Goal: Task Accomplishment & Management: Manage account settings

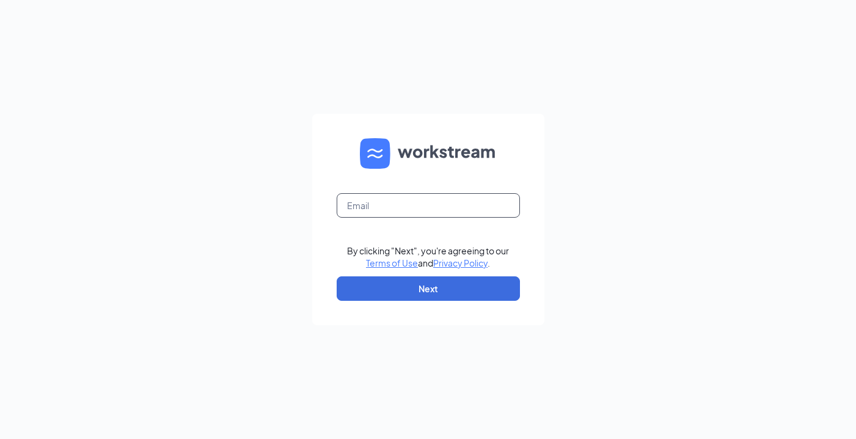
click at [372, 201] on input "text" at bounding box center [428, 205] width 183 height 24
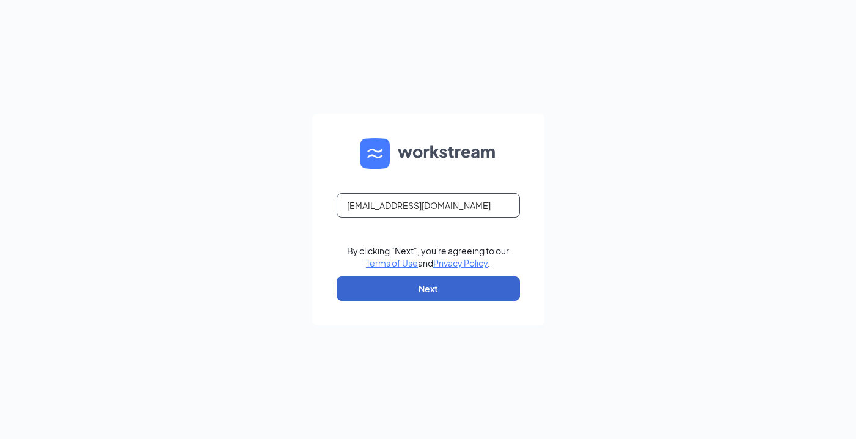
type input "josmanmar6@gmail.com"
click at [407, 290] on button "Next" at bounding box center [428, 288] width 183 height 24
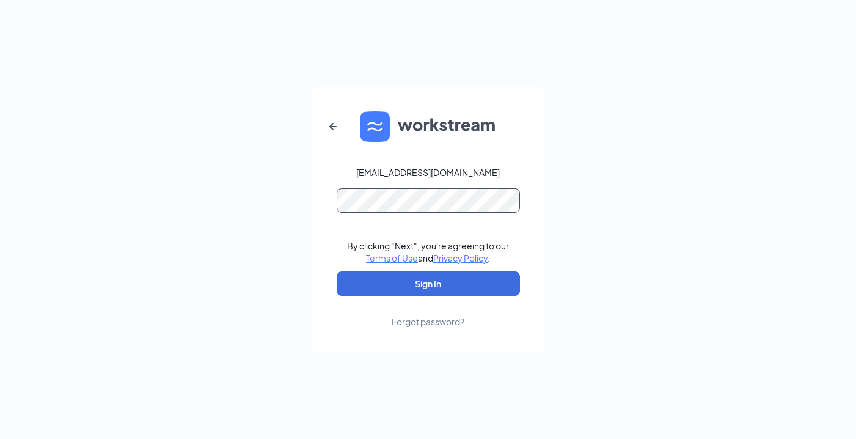
click at [428, 283] on button "Sign In" at bounding box center [428, 283] width 183 height 24
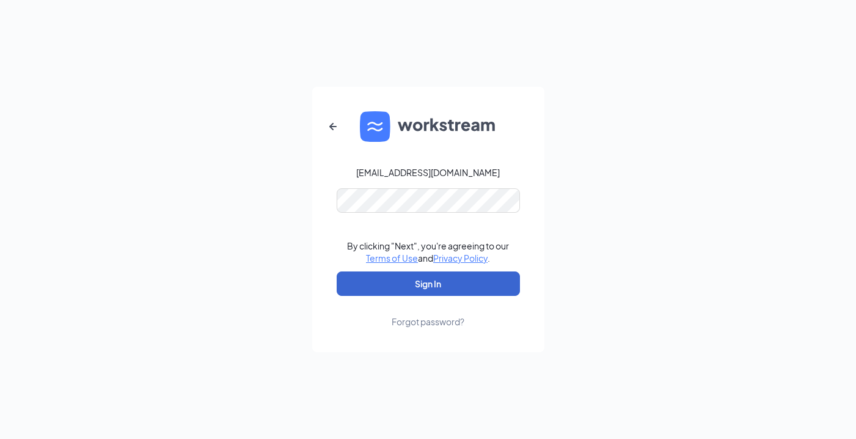
click at [481, 282] on button "Sign In" at bounding box center [428, 283] width 183 height 24
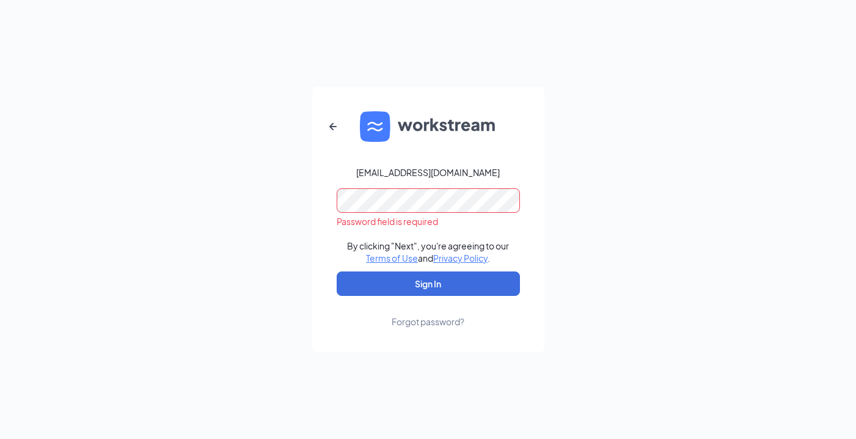
click at [442, 324] on div "Forgot password?" at bounding box center [427, 321] width 73 height 12
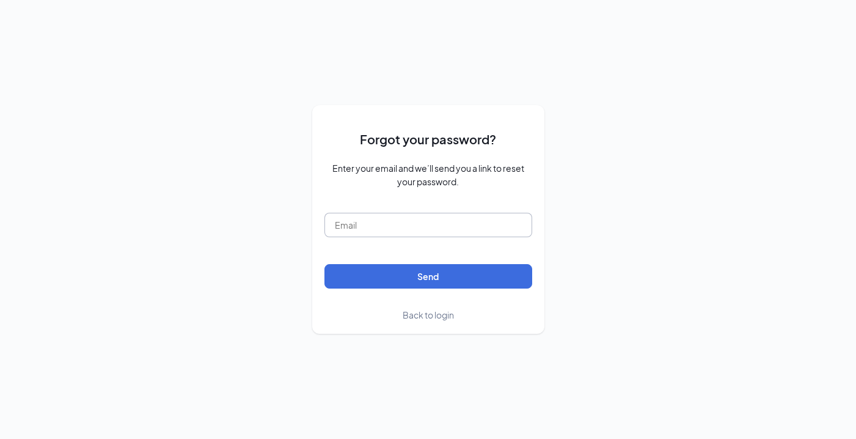
click at [432, 221] on input "text" at bounding box center [428, 225] width 208 height 24
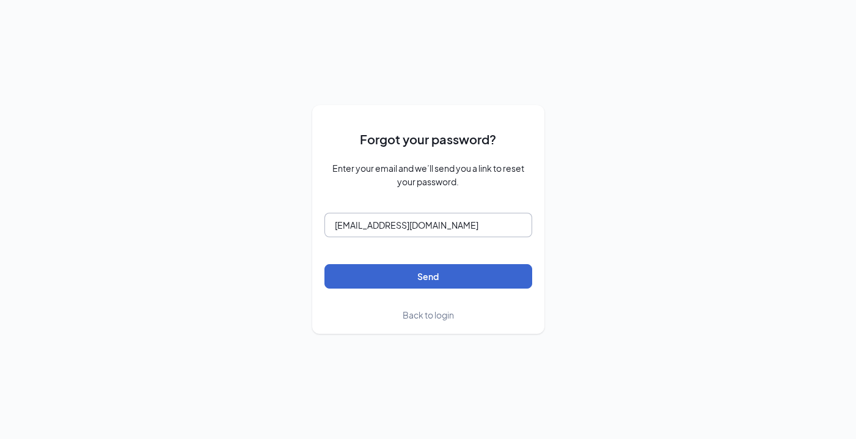
type input "josmanmar6@gmail.com"
click at [446, 271] on button "Send" at bounding box center [428, 276] width 208 height 24
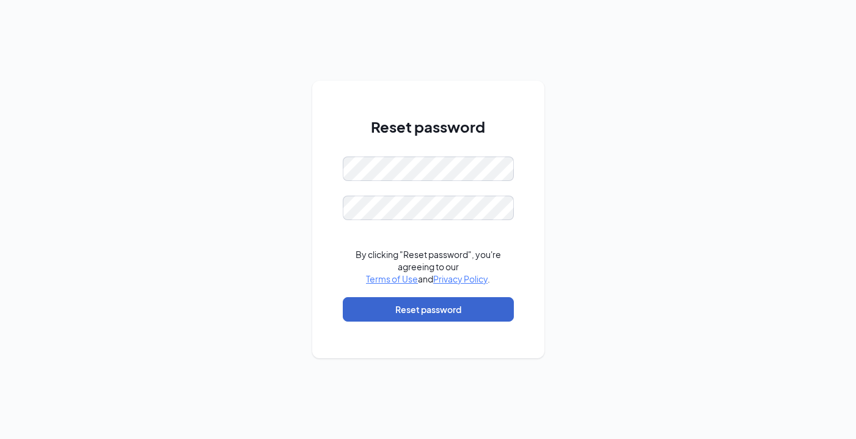
click at [432, 313] on button "Reset password" at bounding box center [428, 309] width 171 height 24
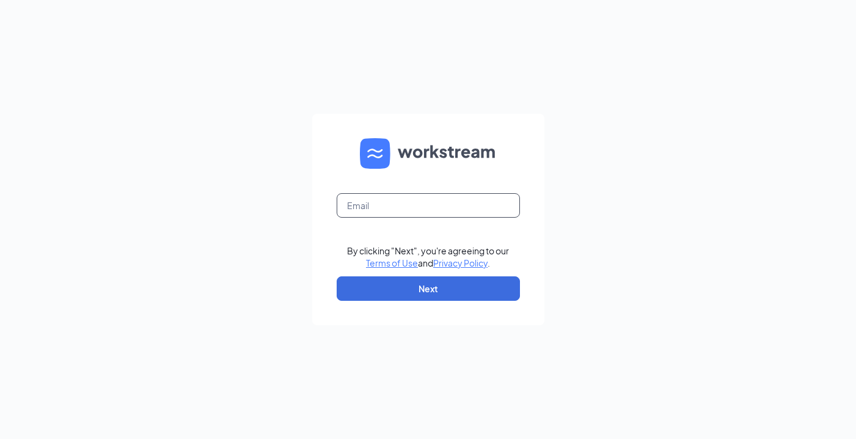
click at [465, 211] on input "text" at bounding box center [428, 205] width 183 height 24
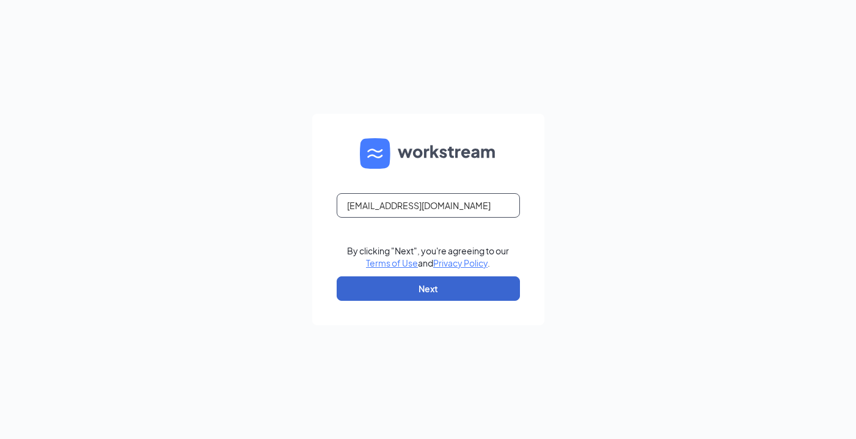
type input "[EMAIL_ADDRESS][DOMAIN_NAME]"
click at [464, 293] on button "Next" at bounding box center [428, 288] width 183 height 24
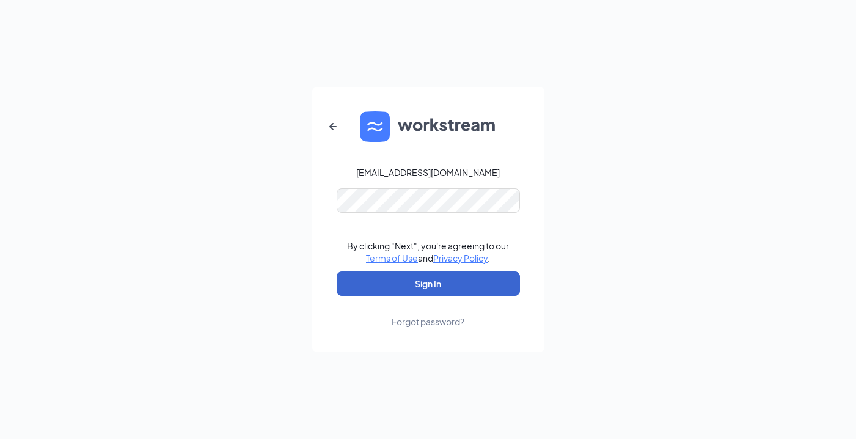
click at [454, 285] on button "Sign In" at bounding box center [428, 283] width 183 height 24
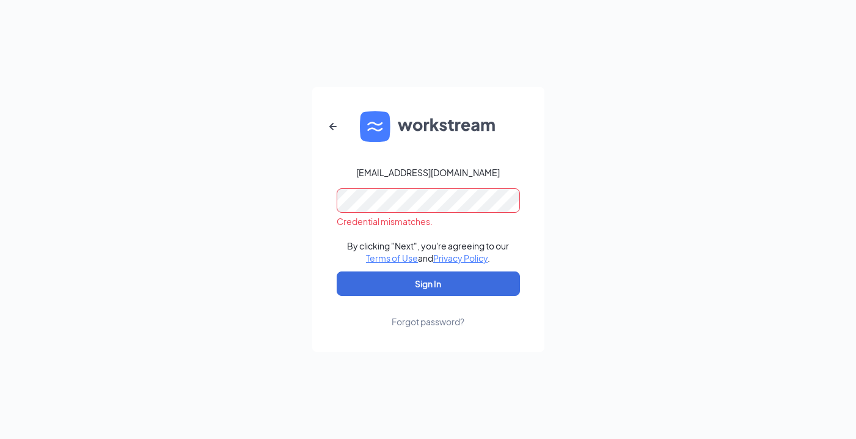
click at [336, 126] on icon "ArrowLeftNew" at bounding box center [333, 126] width 15 height 15
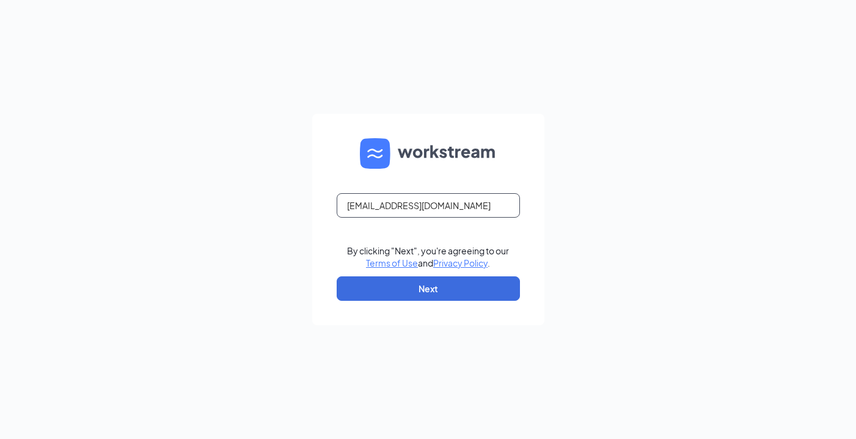
click at [427, 205] on input "[EMAIL_ADDRESS][DOMAIN_NAME]" at bounding box center [428, 205] width 183 height 24
type input "[EMAIL_ADDRESS][DOMAIN_NAME]"
click at [455, 286] on button "Next" at bounding box center [428, 288] width 183 height 24
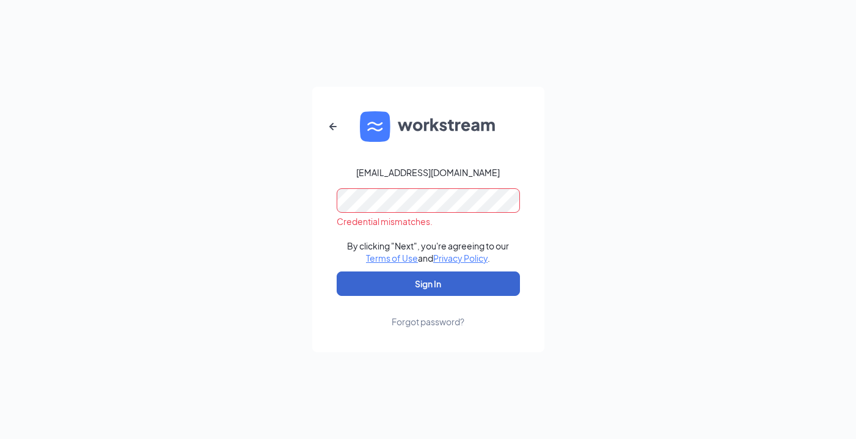
click at [477, 281] on button "Sign In" at bounding box center [428, 283] width 183 height 24
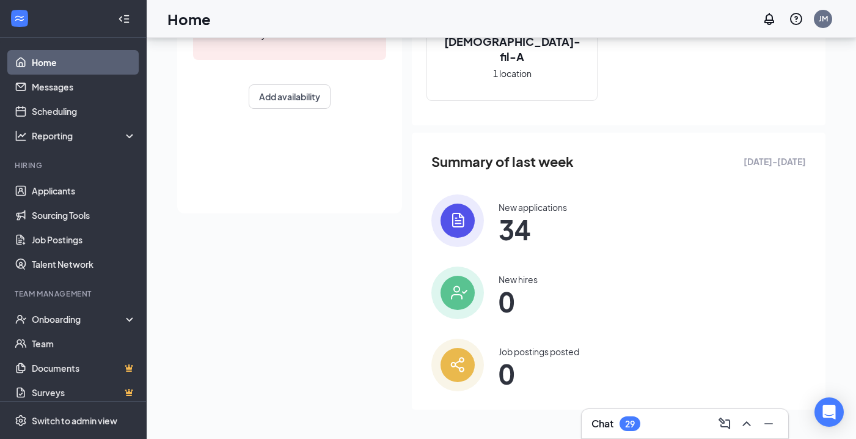
scroll to position [230, 0]
click at [464, 229] on img at bounding box center [457, 221] width 53 height 53
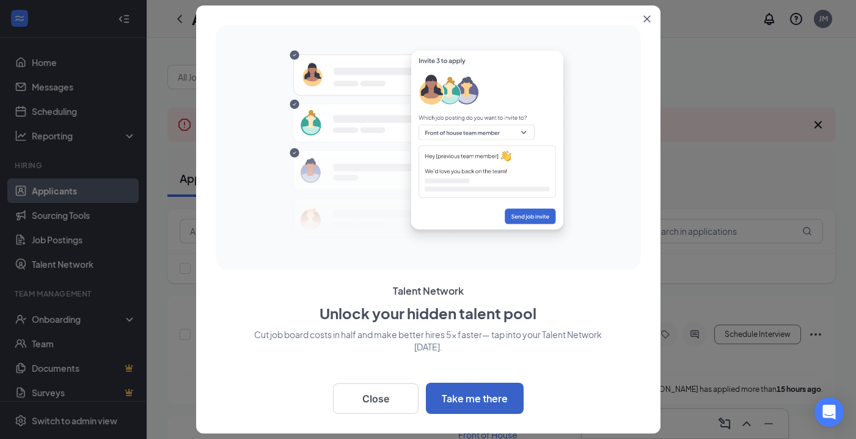
click at [512, 393] on button "Take me there" at bounding box center [475, 397] width 98 height 31
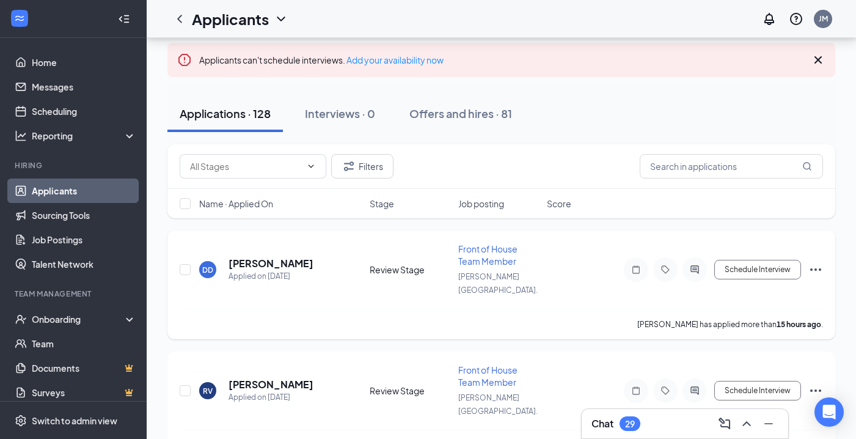
scroll to position [68, 0]
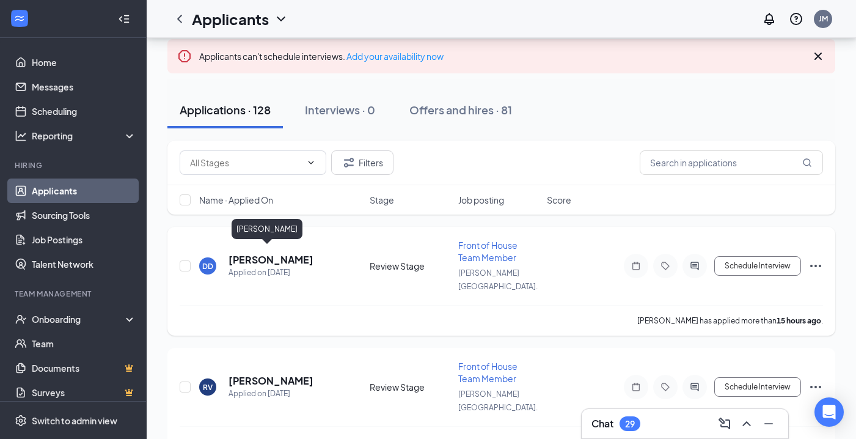
click at [262, 253] on h5 "[PERSON_NAME]" at bounding box center [270, 259] width 85 height 13
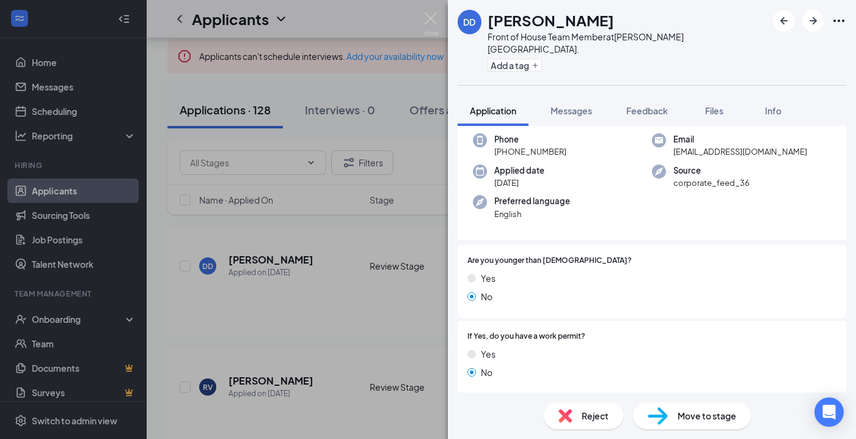
scroll to position [38, 0]
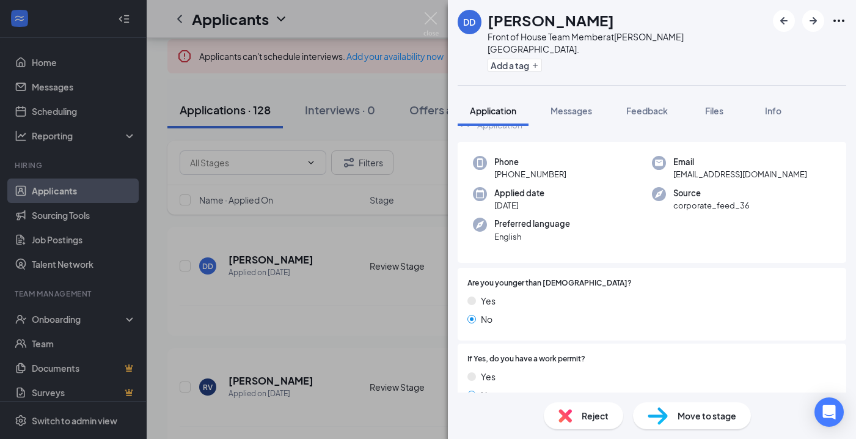
click at [356, 26] on div "DD Dianelie Diaz Front of House Team Member at Lake Mary Blvd. Add a tag Applic…" at bounding box center [428, 219] width 856 height 439
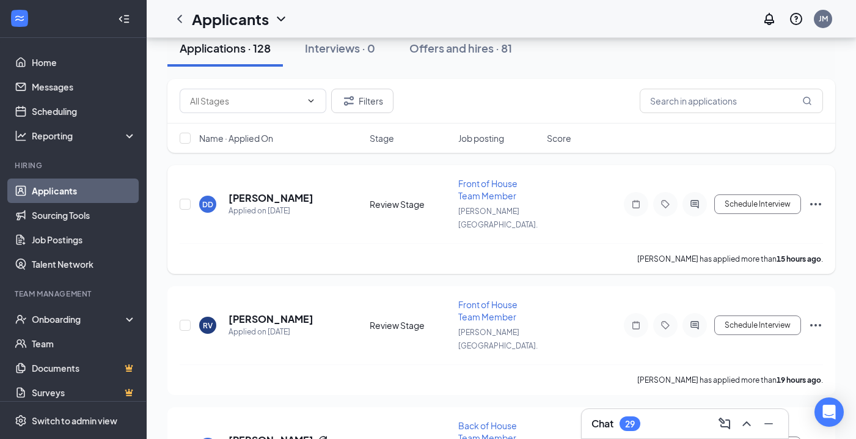
scroll to position [151, 0]
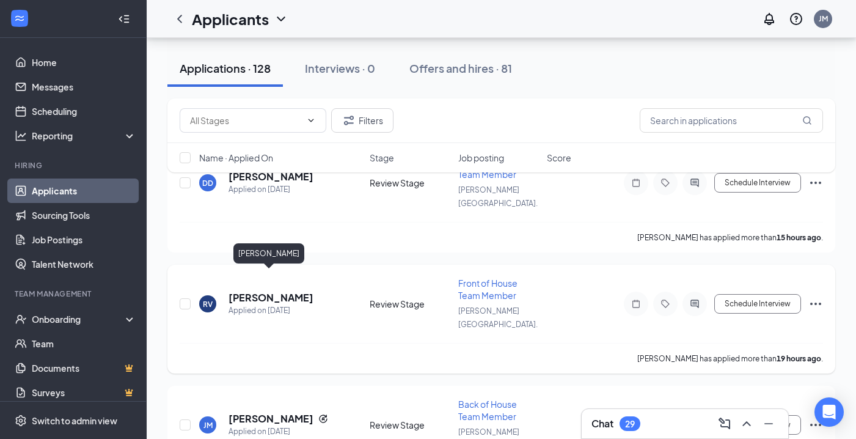
click at [279, 291] on h5 "[PERSON_NAME]" at bounding box center [270, 297] width 85 height 13
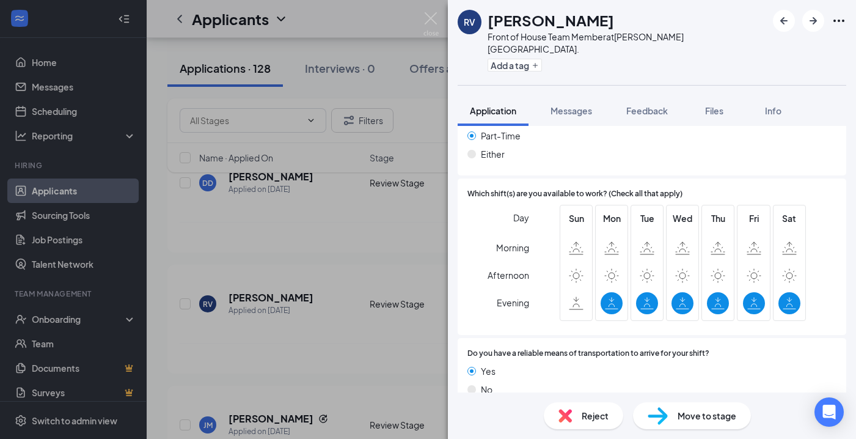
scroll to position [753, 0]
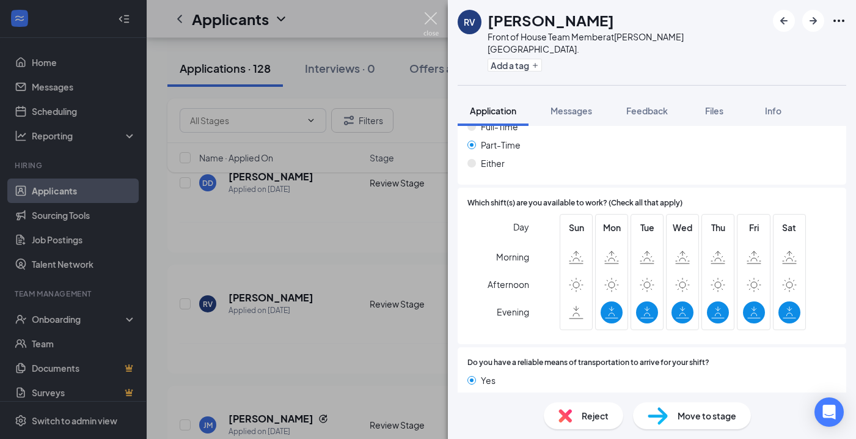
click at [433, 18] on img at bounding box center [430, 24] width 15 height 24
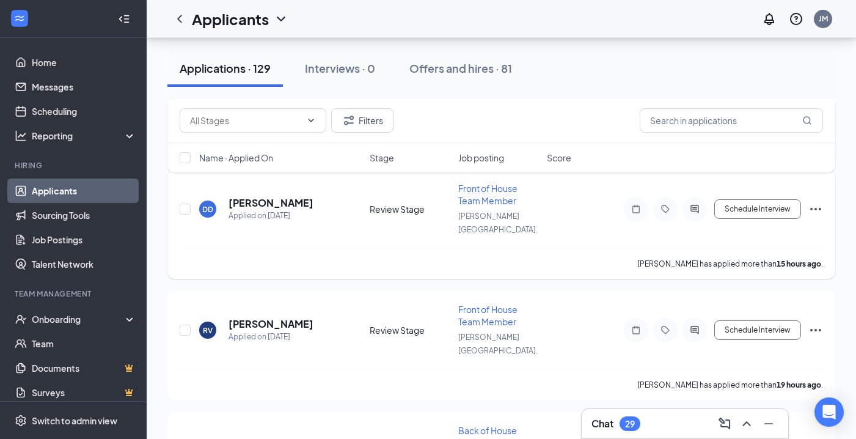
scroll to position [249, 0]
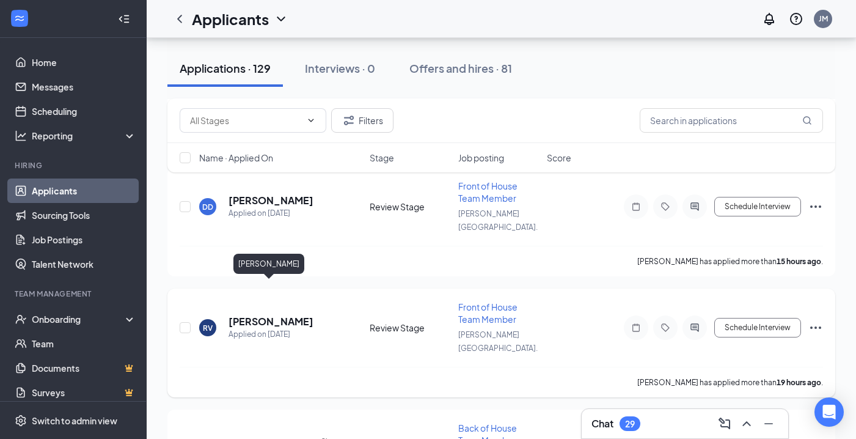
click at [291, 315] on h5 "[PERSON_NAME]" at bounding box center [270, 321] width 85 height 13
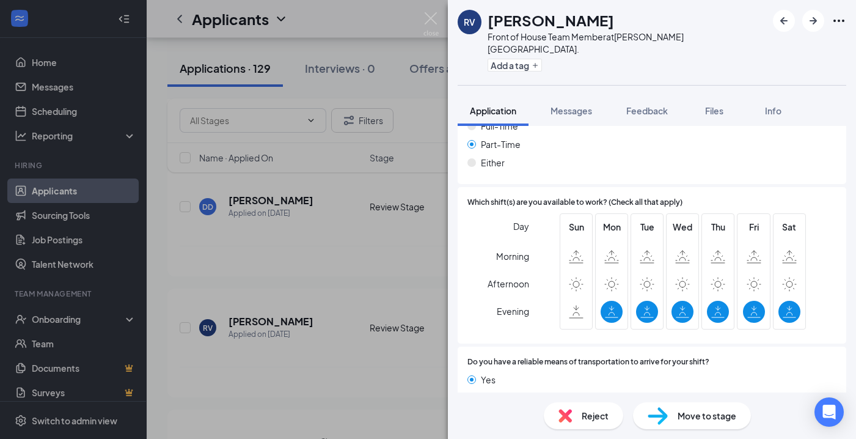
scroll to position [753, 0]
click at [614, 305] on icon at bounding box center [611, 311] width 13 height 13
click at [428, 16] on img at bounding box center [430, 24] width 15 height 24
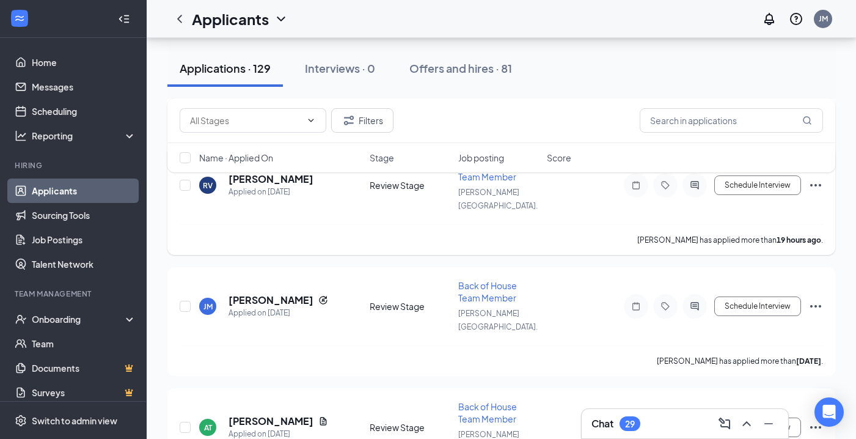
scroll to position [394, 0]
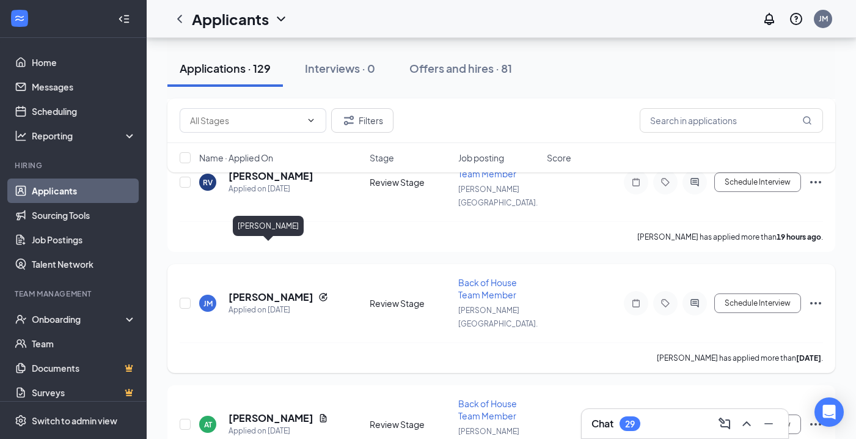
click at [253, 290] on h5 "[PERSON_NAME]" at bounding box center [270, 296] width 85 height 13
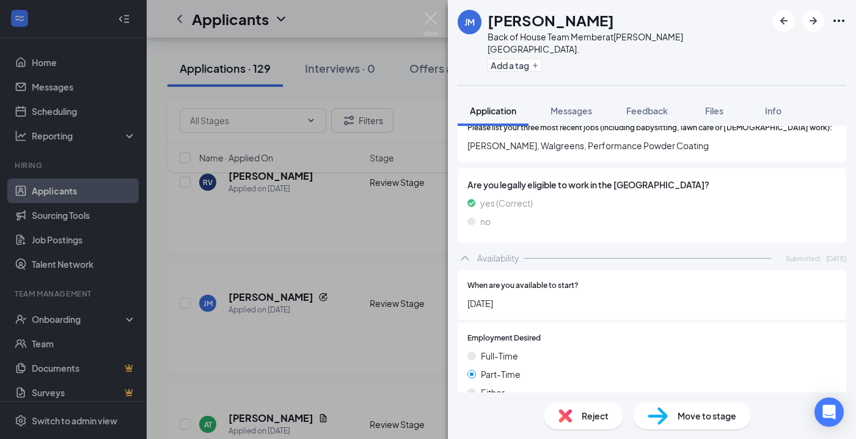
scroll to position [452, 0]
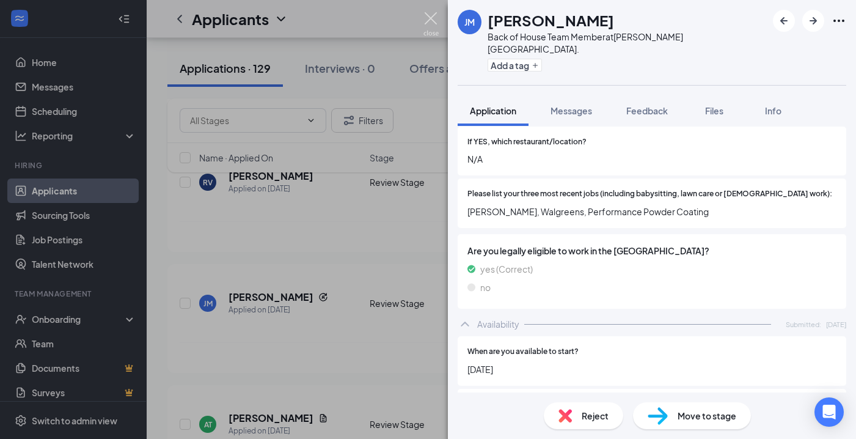
click at [437, 15] on img at bounding box center [430, 24] width 15 height 24
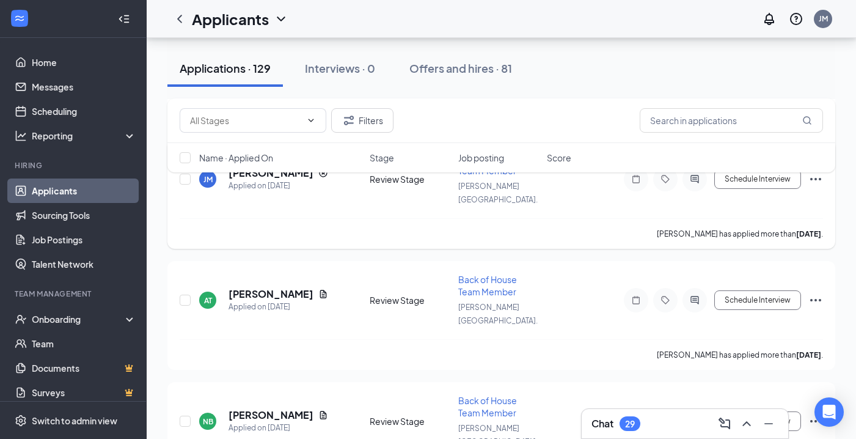
scroll to position [517, 0]
click at [269, 288] on h5 "[PERSON_NAME]" at bounding box center [270, 294] width 85 height 13
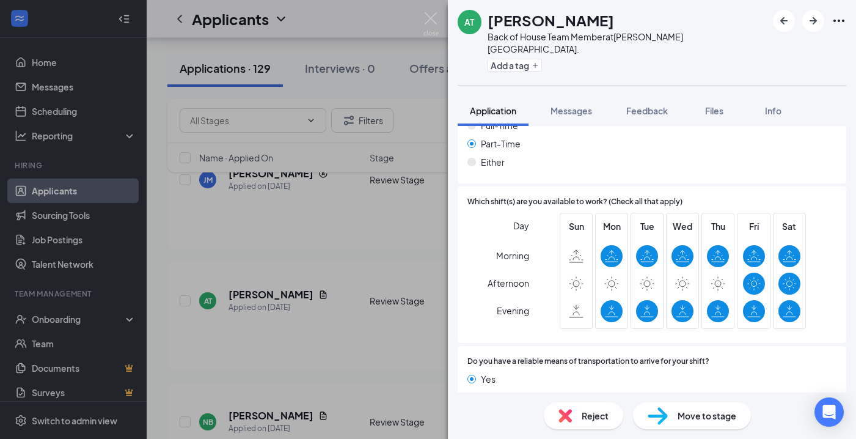
scroll to position [779, 0]
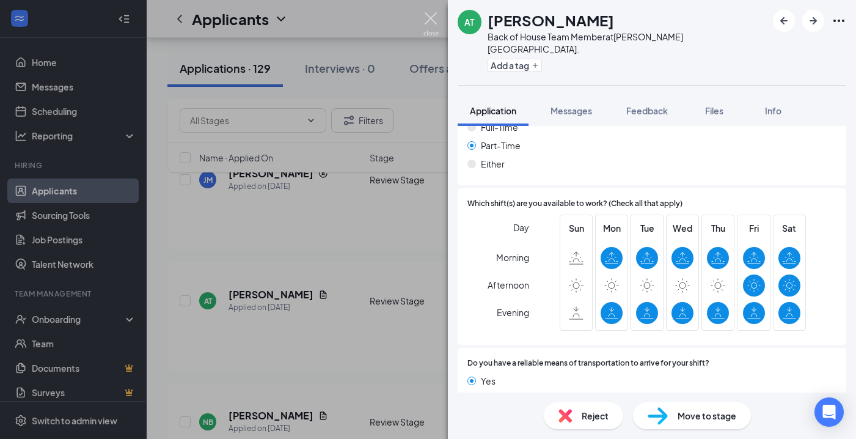
click at [435, 15] on img at bounding box center [430, 24] width 15 height 24
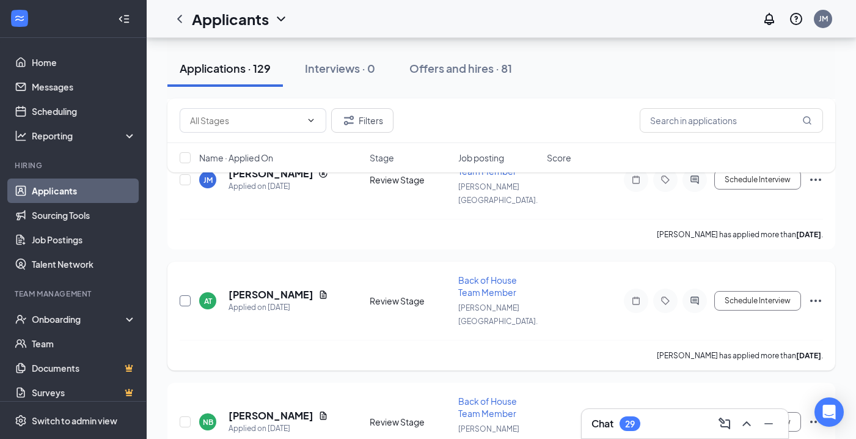
click at [188, 295] on input "checkbox" at bounding box center [185, 300] width 11 height 11
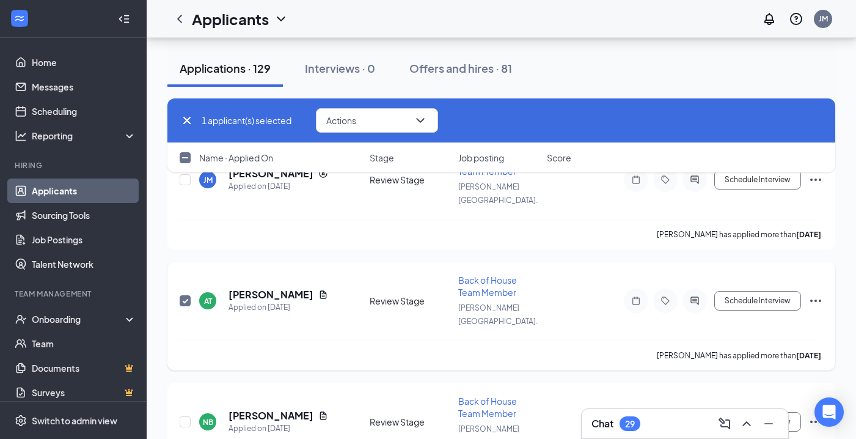
click at [188, 295] on input "checkbox" at bounding box center [185, 300] width 11 height 11
checkbox input "false"
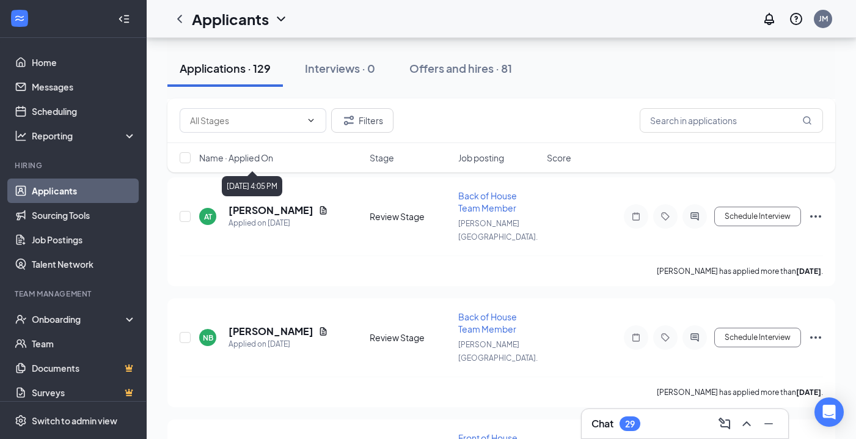
scroll to position [655, 0]
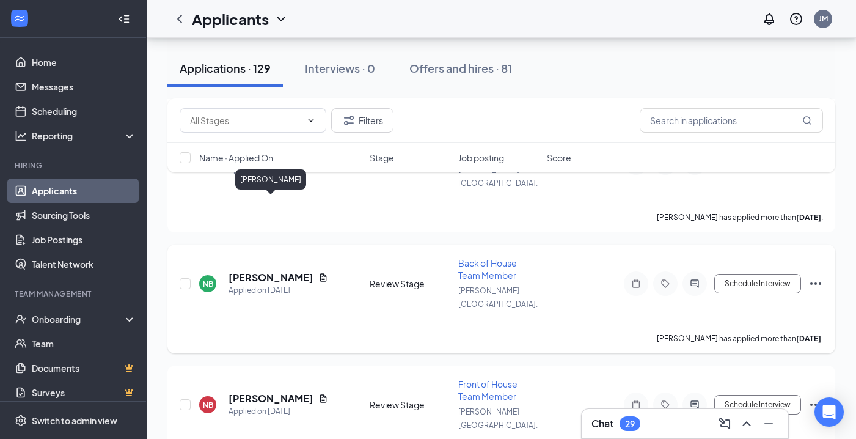
click at [256, 271] on h5 "[PERSON_NAME]" at bounding box center [270, 277] width 85 height 13
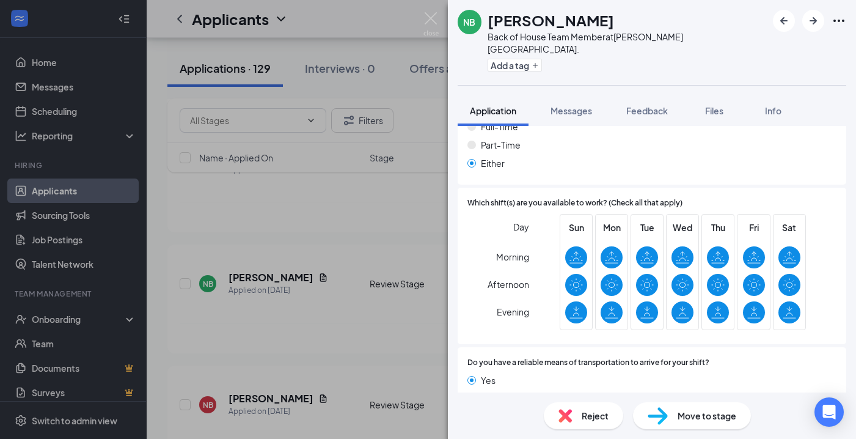
scroll to position [826, 0]
click at [433, 18] on img at bounding box center [430, 24] width 15 height 24
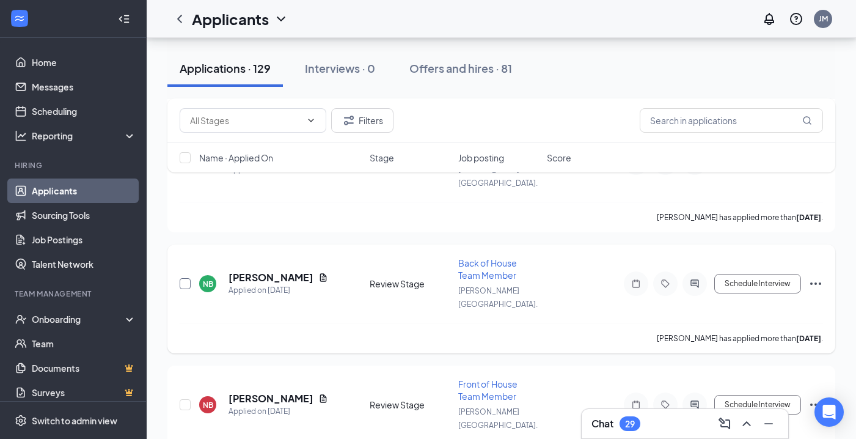
click at [186, 278] on input "checkbox" at bounding box center [185, 283] width 11 height 11
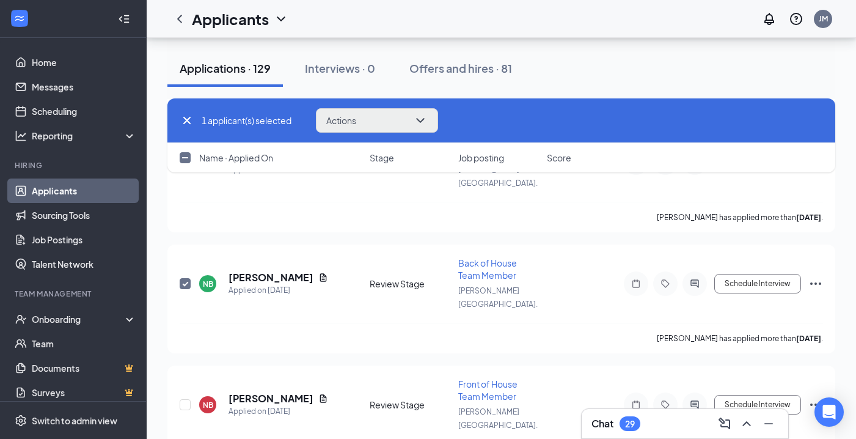
click at [395, 125] on button "Actions" at bounding box center [377, 120] width 122 height 24
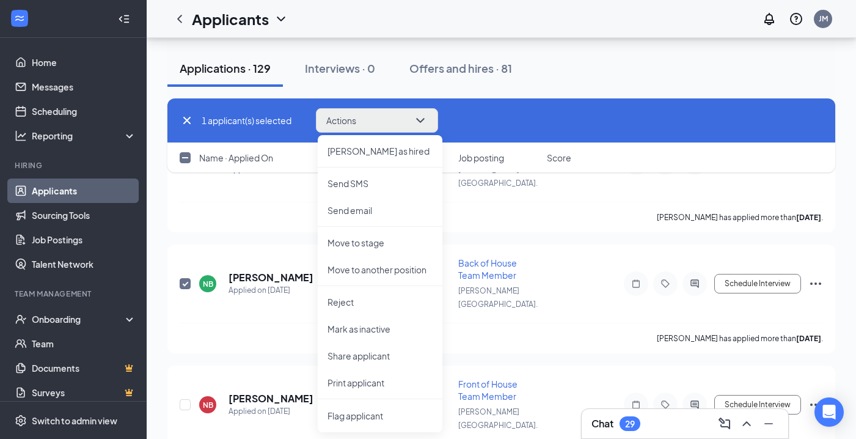
click at [395, 125] on button "Actions" at bounding box center [377, 120] width 122 height 24
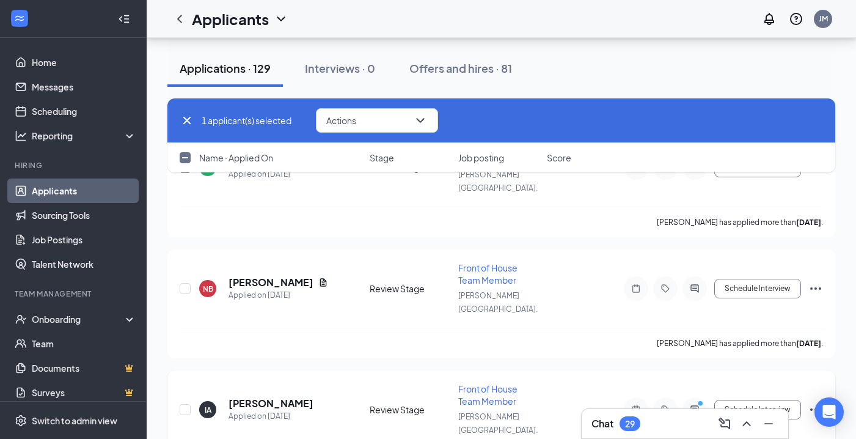
scroll to position [828, 0]
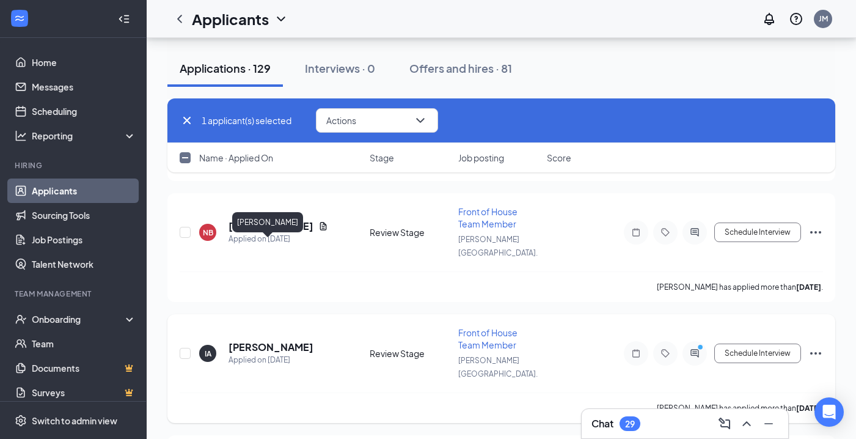
click at [261, 340] on h5 "[PERSON_NAME]" at bounding box center [270, 346] width 85 height 13
checkbox input "false"
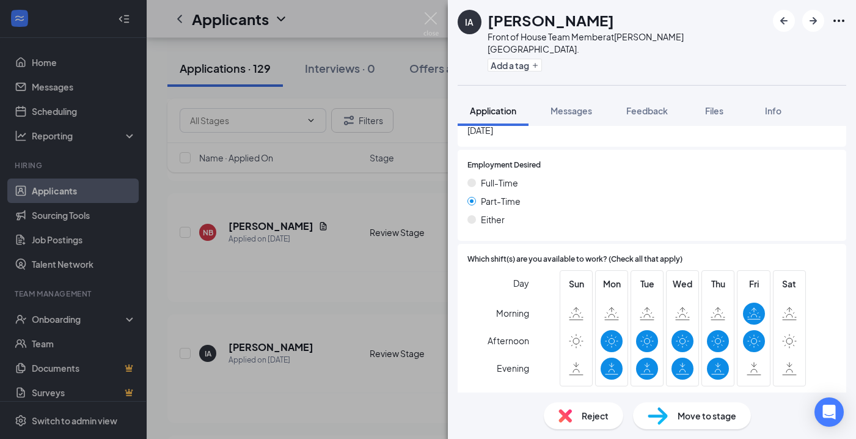
scroll to position [658, 0]
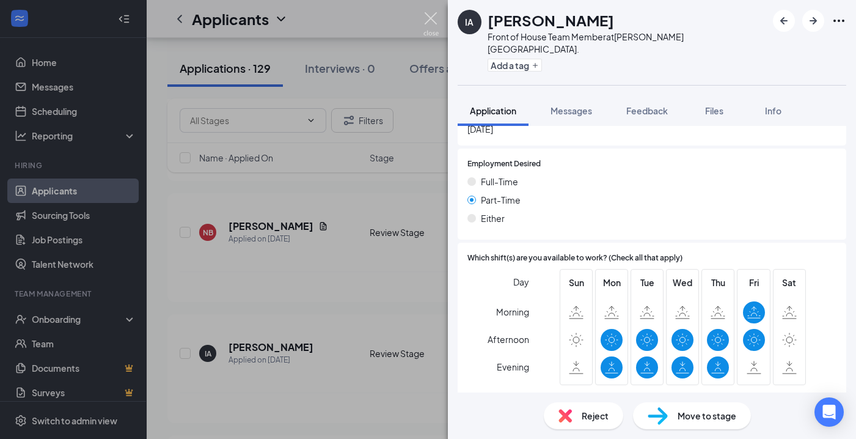
click at [429, 15] on img at bounding box center [430, 24] width 15 height 24
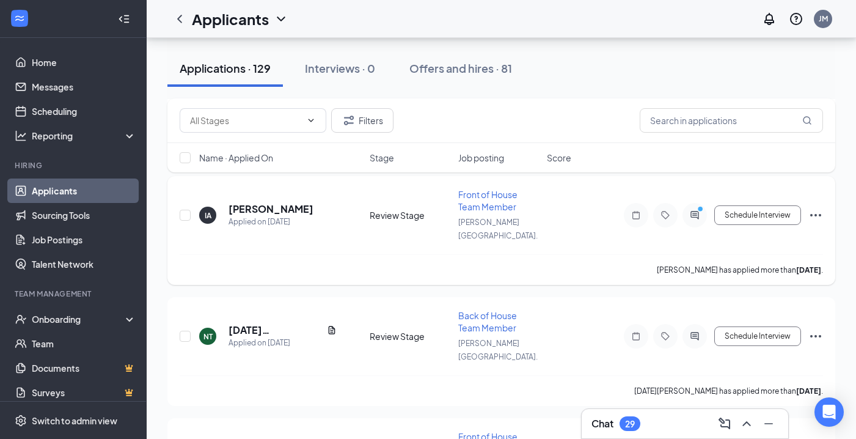
scroll to position [969, 0]
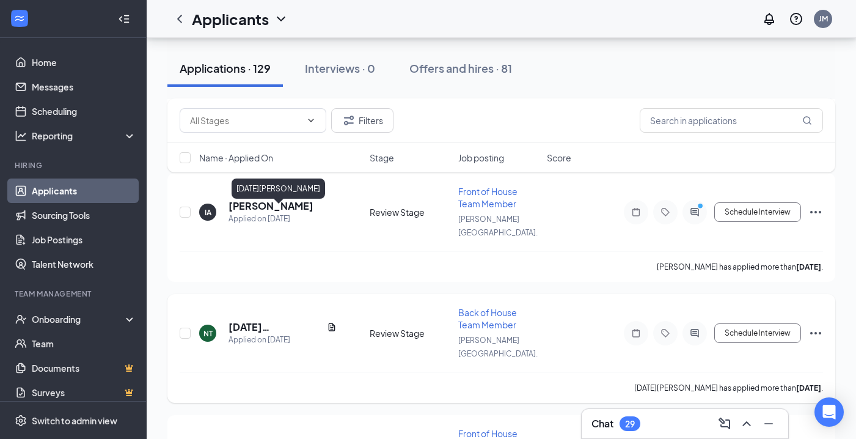
click at [273, 320] on h5 "[DATE][PERSON_NAME]" at bounding box center [274, 326] width 93 height 13
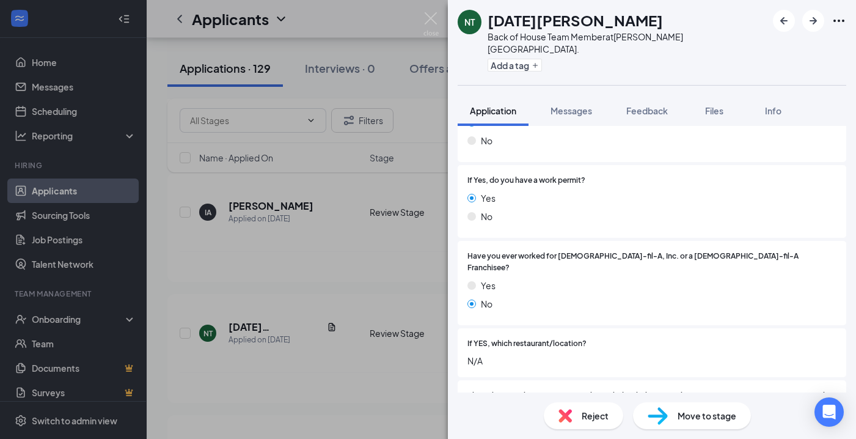
scroll to position [254, 0]
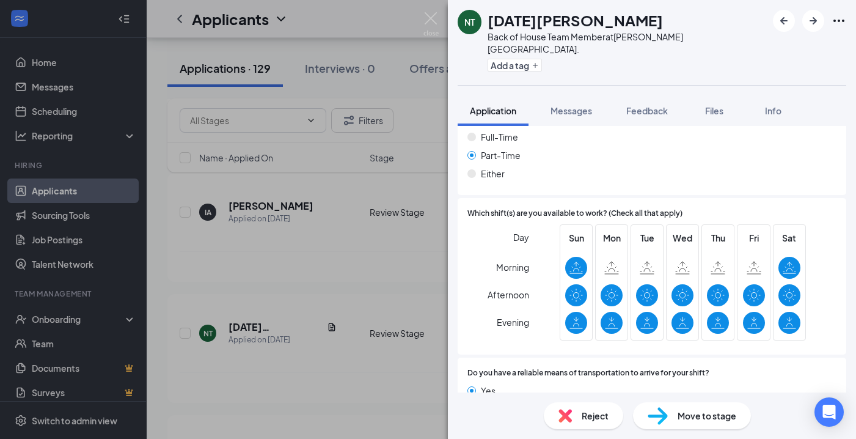
scroll to position [894, 0]
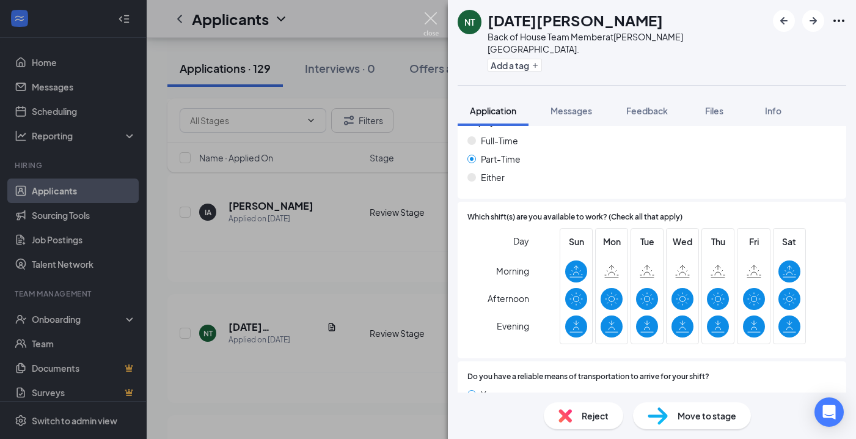
click at [434, 21] on img at bounding box center [430, 24] width 15 height 24
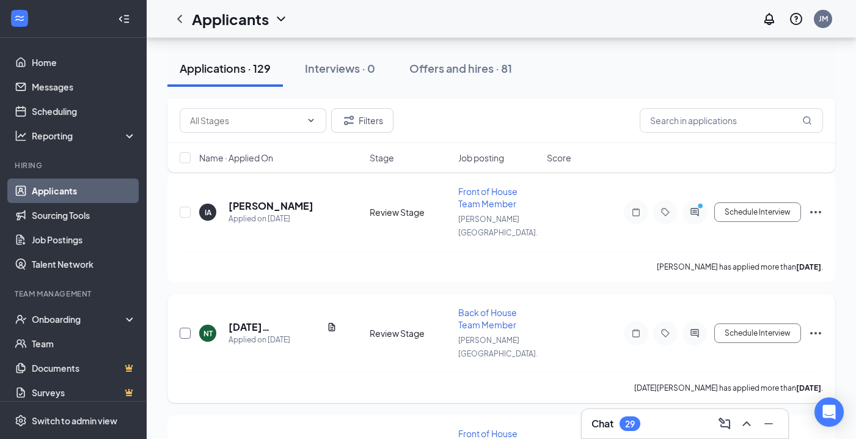
click at [185, 327] on input "checkbox" at bounding box center [185, 332] width 11 height 11
checkbox input "true"
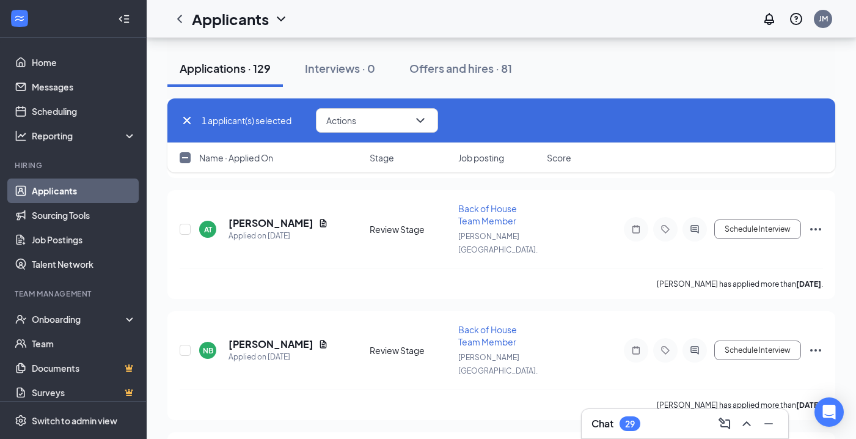
scroll to position [585, 0]
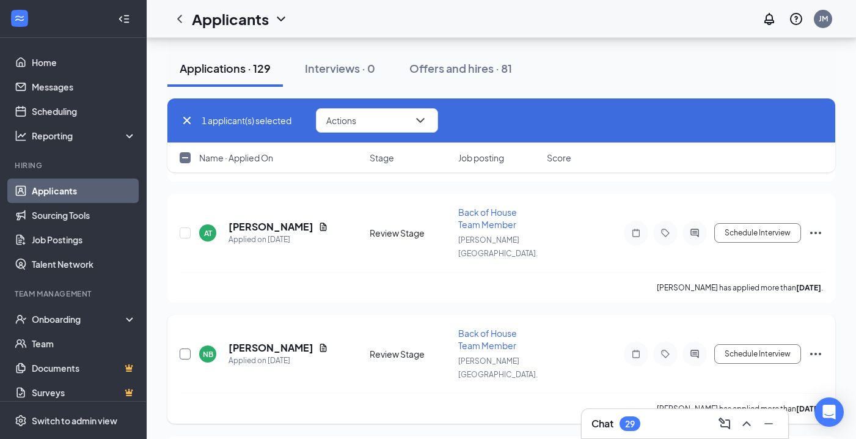
click at [183, 348] on input "checkbox" at bounding box center [185, 353] width 11 height 11
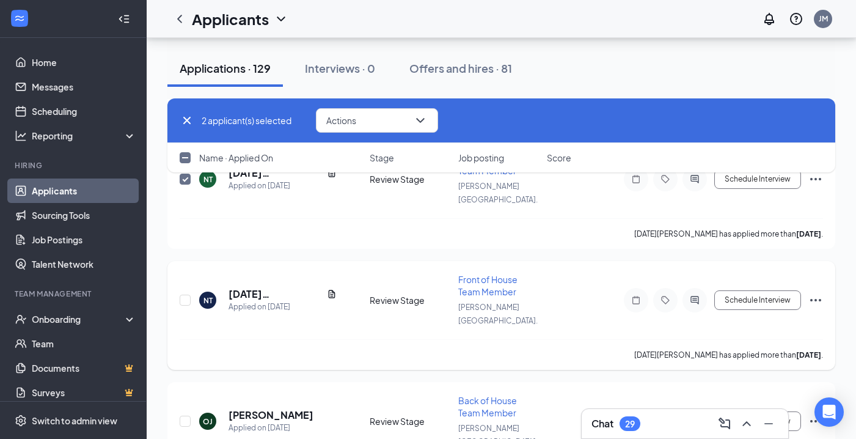
scroll to position [1127, 0]
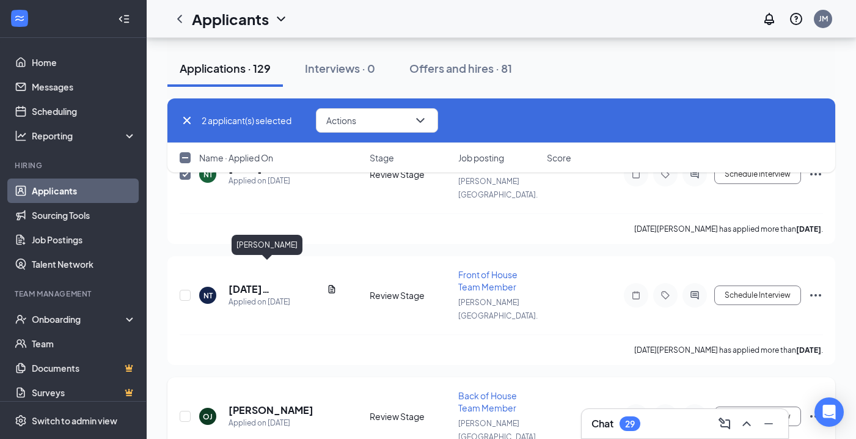
click at [272, 403] on h5 "[PERSON_NAME]" at bounding box center [270, 409] width 85 height 13
checkbox input "false"
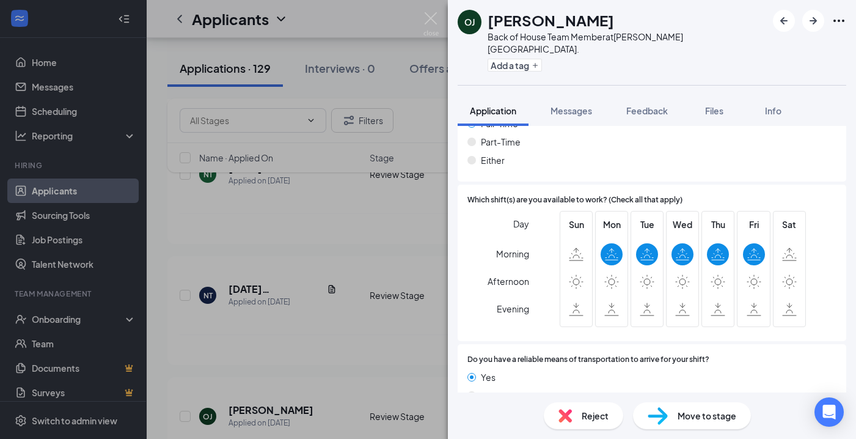
scroll to position [740, 0]
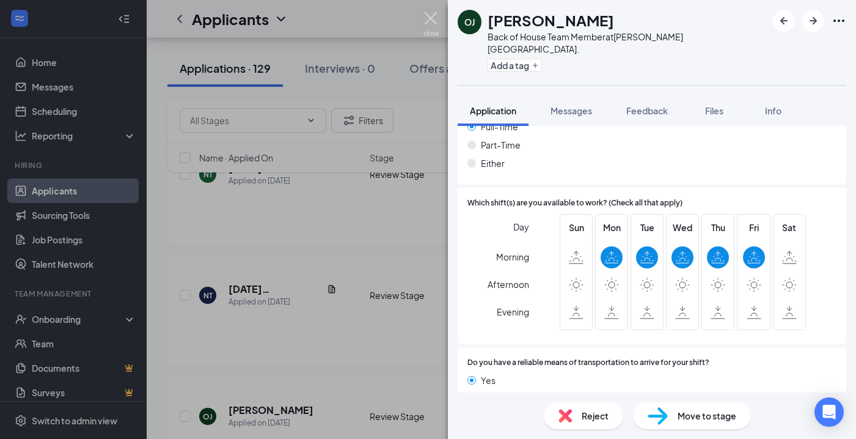
click at [434, 14] on img at bounding box center [430, 24] width 15 height 24
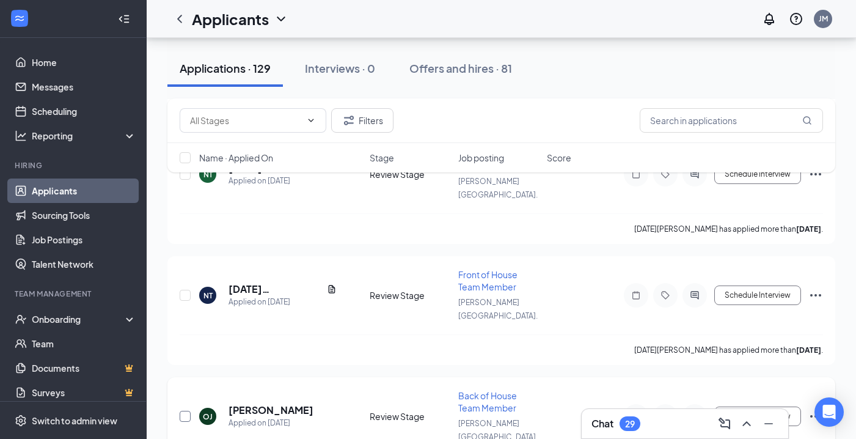
click at [183, 410] on input "checkbox" at bounding box center [185, 415] width 11 height 11
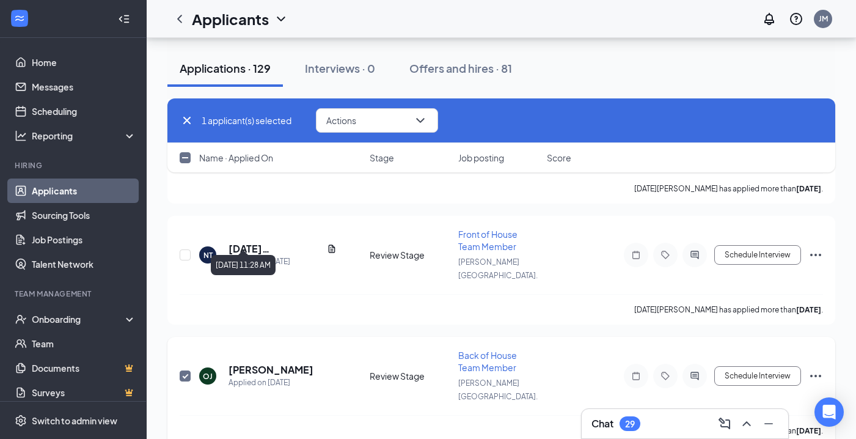
scroll to position [1185, 0]
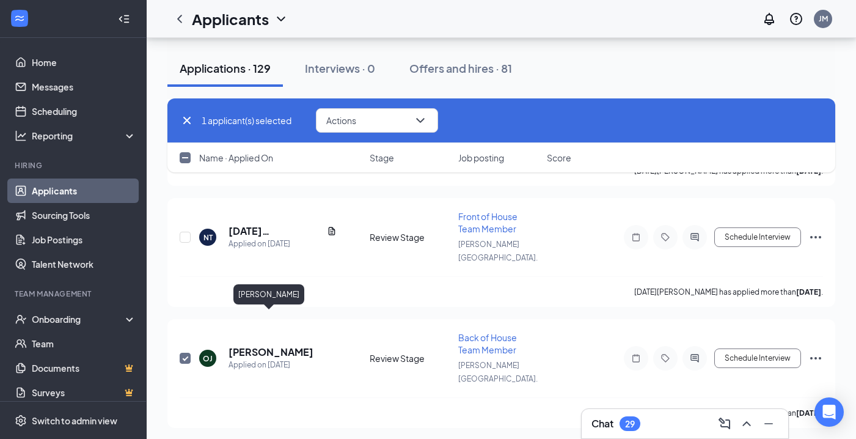
checkbox input "false"
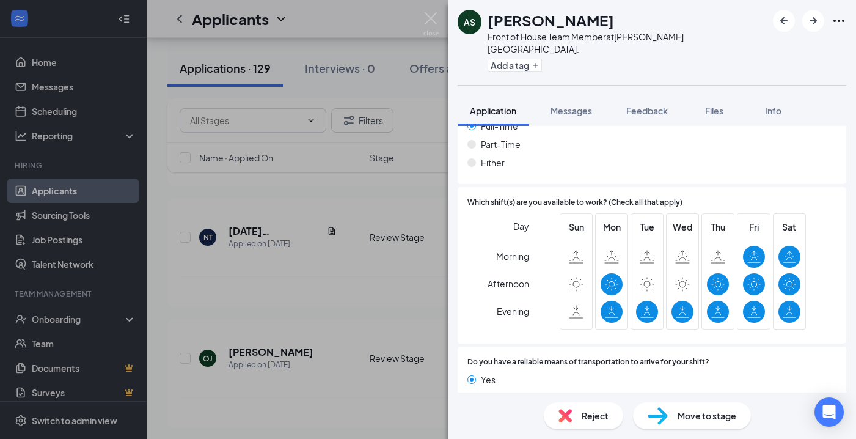
scroll to position [806, 0]
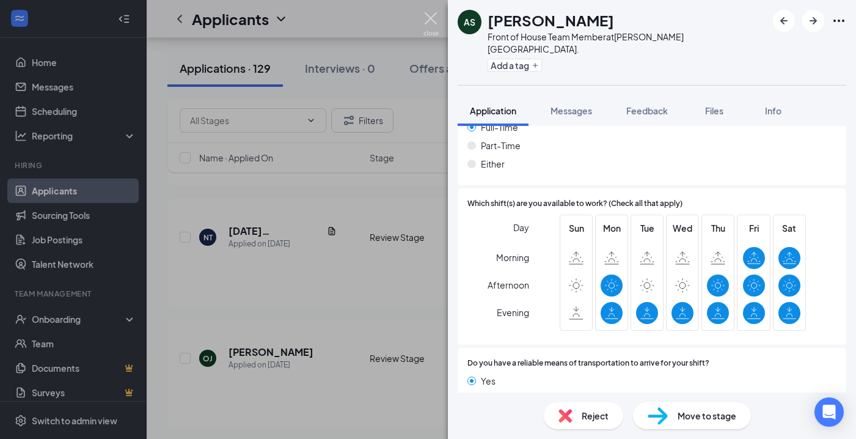
click at [435, 18] on img at bounding box center [430, 24] width 15 height 24
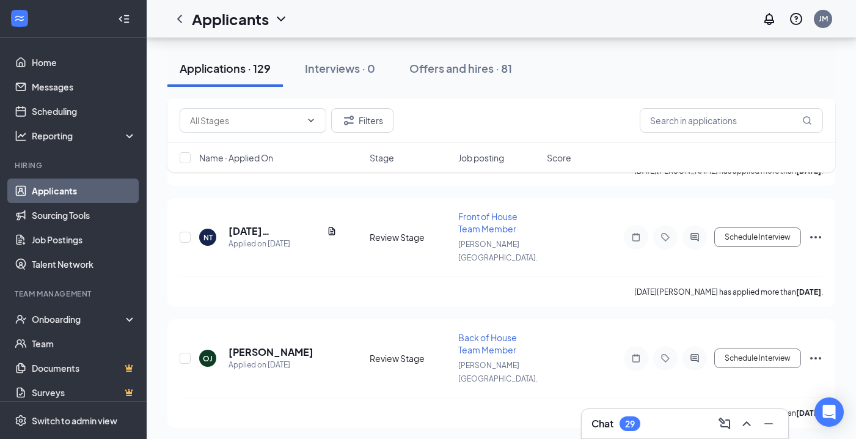
checkbox input "true"
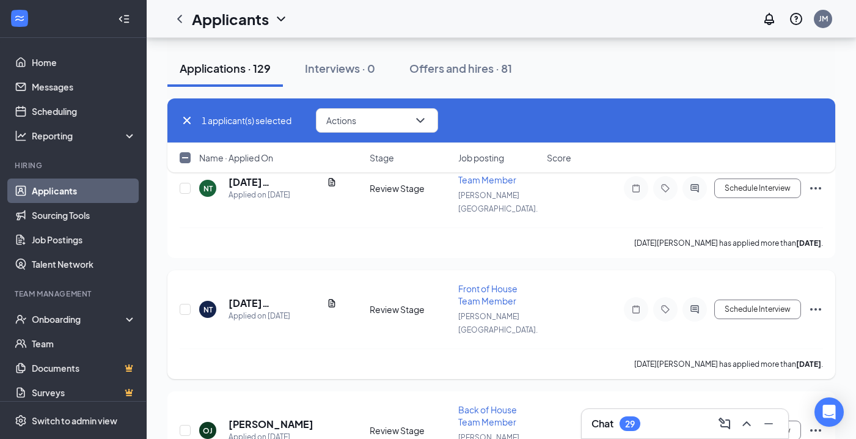
scroll to position [1116, 0]
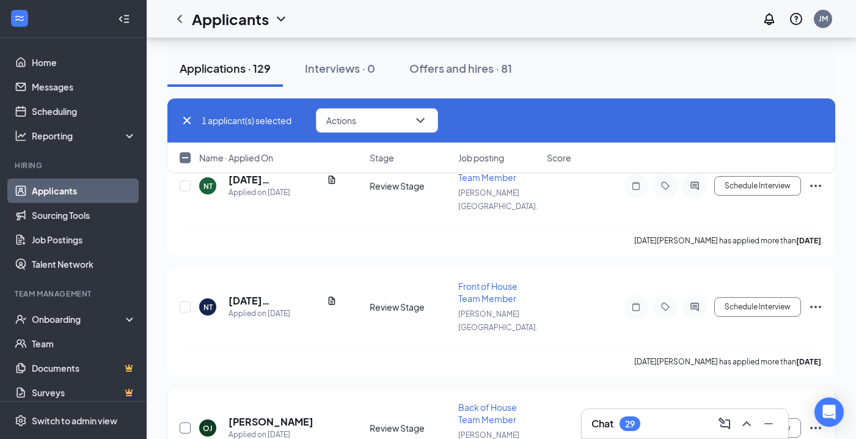
click at [185, 422] on input "checkbox" at bounding box center [185, 427] width 11 height 11
checkbox input "true"
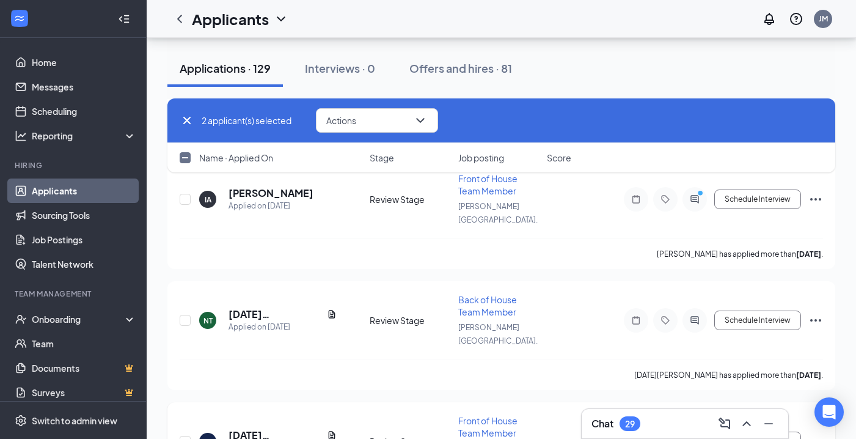
scroll to position [974, 0]
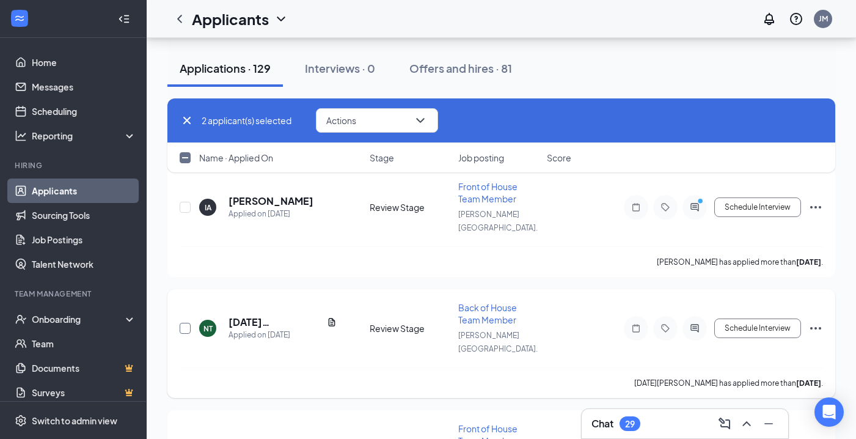
click at [183, 322] on input "checkbox" at bounding box center [185, 327] width 11 height 11
checkbox input "true"
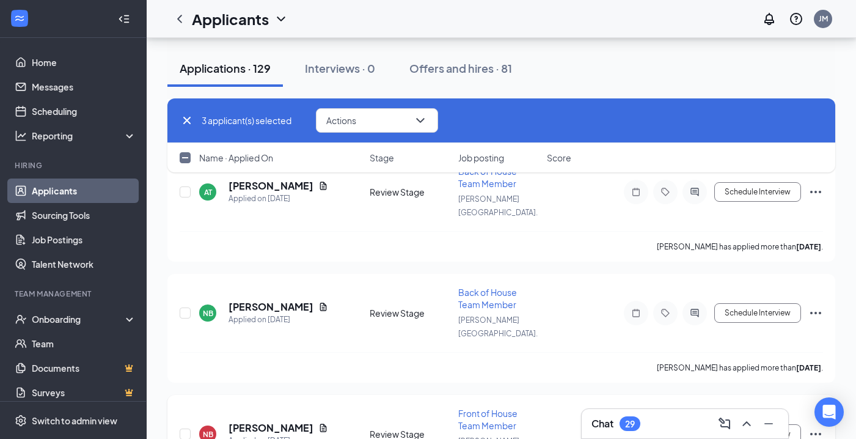
scroll to position [601, 0]
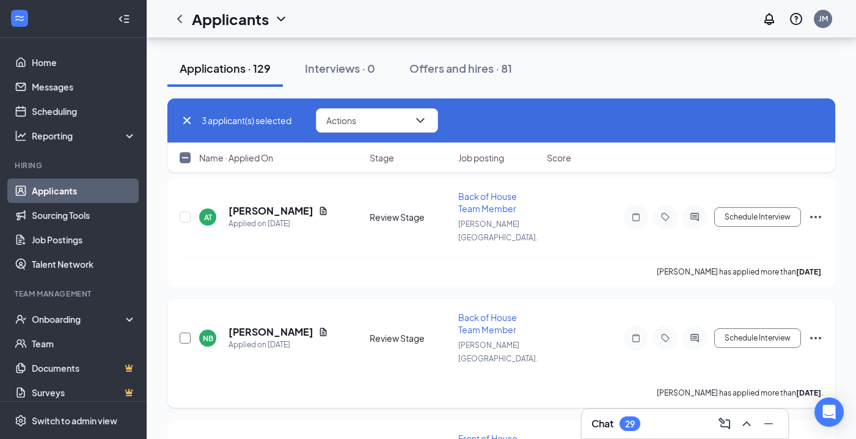
click at [183, 332] on input "checkbox" at bounding box center [185, 337] width 11 height 11
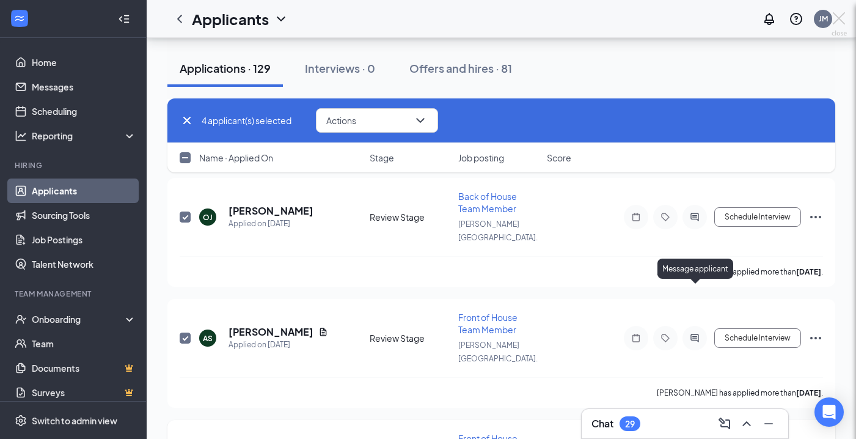
checkbox input "false"
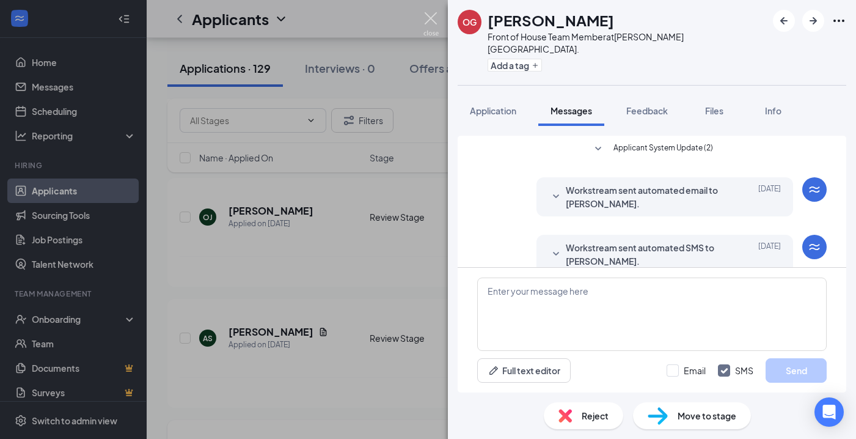
click at [432, 20] on img at bounding box center [430, 24] width 15 height 24
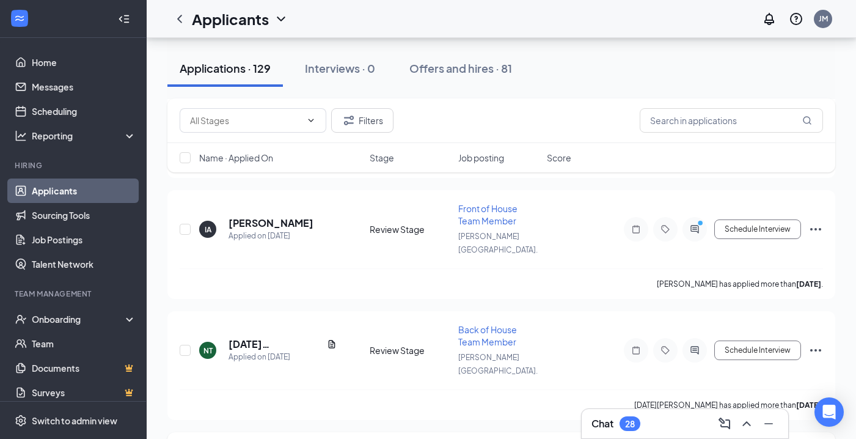
scroll to position [950, 0]
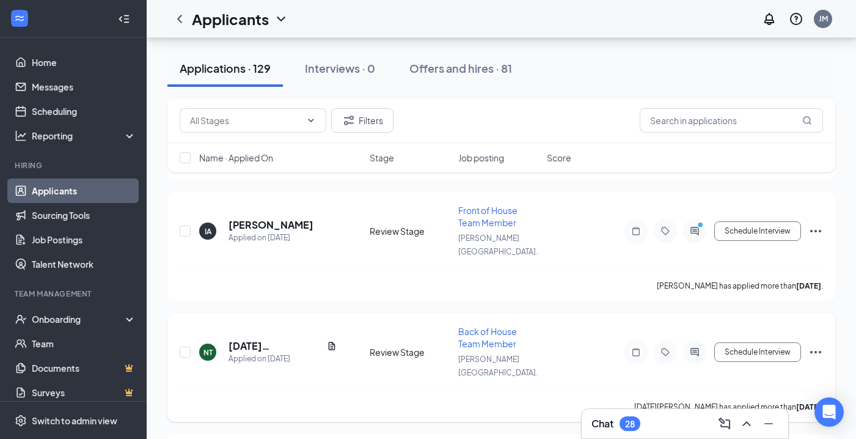
click at [817, 344] on icon "Ellipses" at bounding box center [815, 351] width 15 height 15
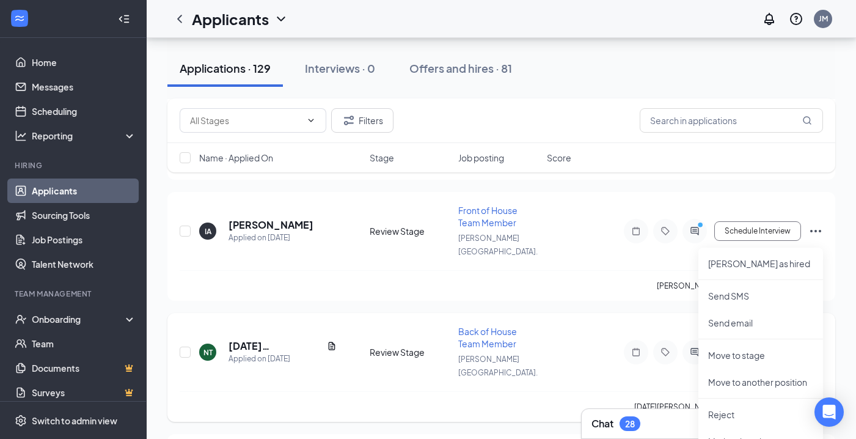
click at [817, 344] on icon "Ellipses" at bounding box center [815, 351] width 15 height 15
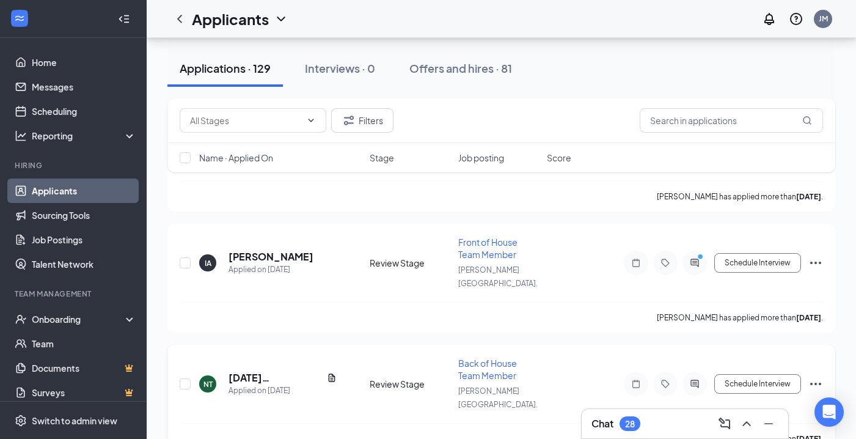
scroll to position [907, 0]
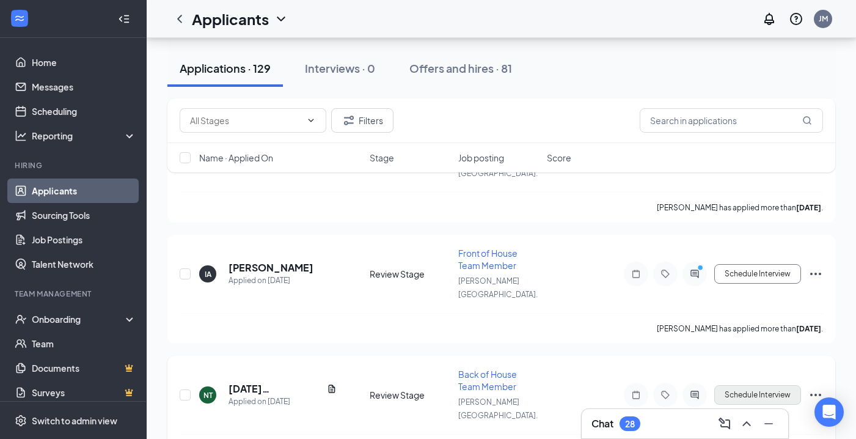
click at [751, 385] on button "Schedule Interview" at bounding box center [757, 395] width 87 height 20
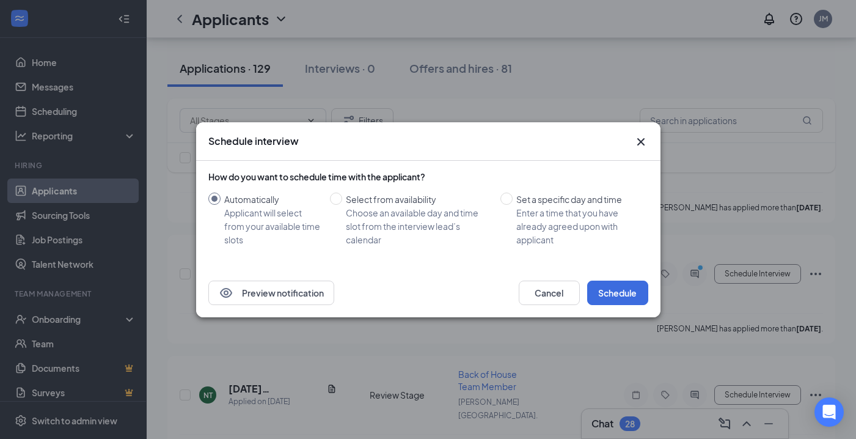
click at [642, 139] on icon "Cross" at bounding box center [639, 140] width 7 height 7
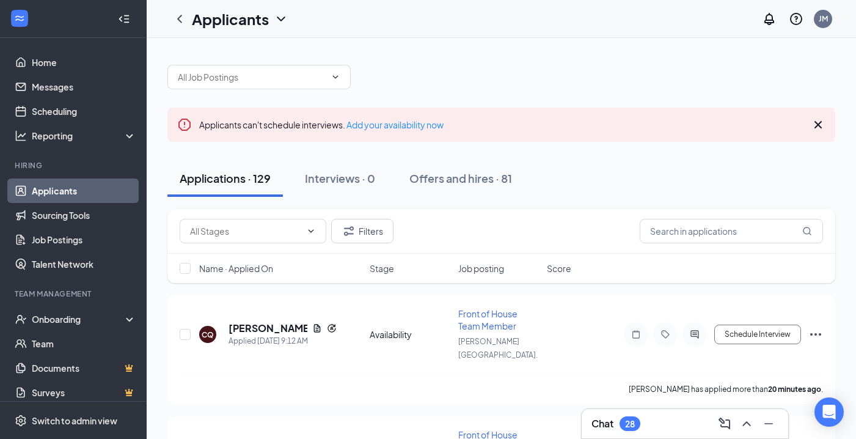
scroll to position [0, 0]
